Goal: Task Accomplishment & Management: Complete application form

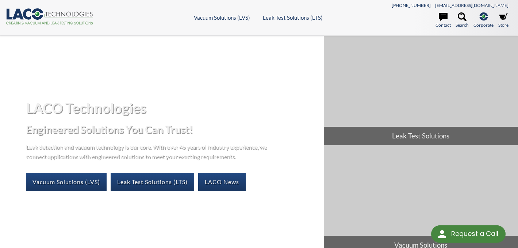
select select "Language Translate Widget"
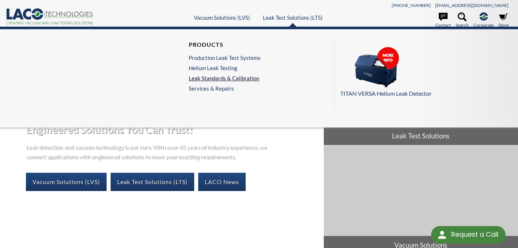
click at [247, 79] on link "Leak Standards & Calibration" at bounding box center [225, 78] width 72 height 7
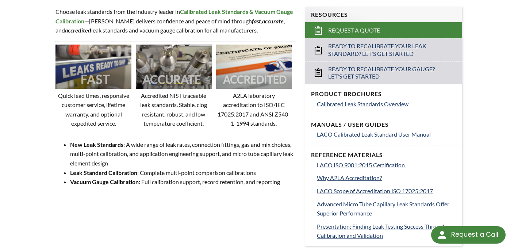
scroll to position [219, 0]
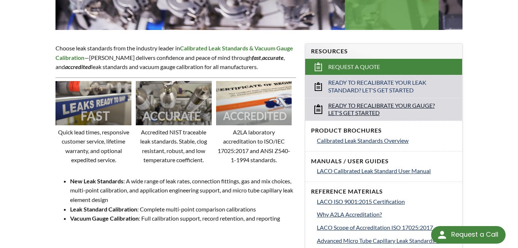
click at [356, 110] on span "Ready to Recalibrate Your Gauge? Let's Get Started" at bounding box center [383, 109] width 111 height 15
click at [163, 111] on img at bounding box center [174, 103] width 76 height 44
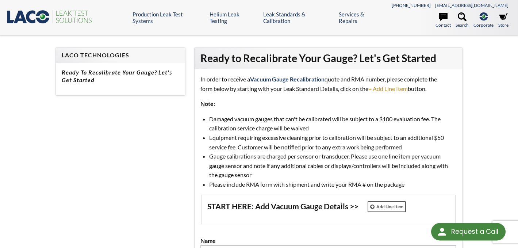
select select "Language Translate Widget"
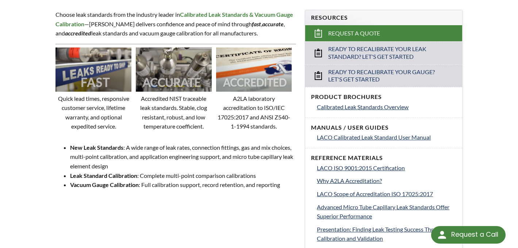
scroll to position [256, 0]
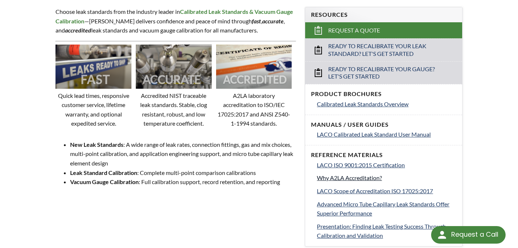
click at [331, 178] on span "Why A2LA Accreditation?" at bounding box center [349, 177] width 65 height 7
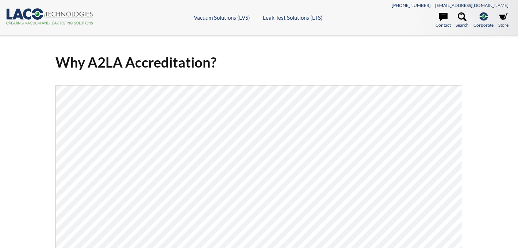
select select "Language Translate Widget"
